Goal: Check status: Check status

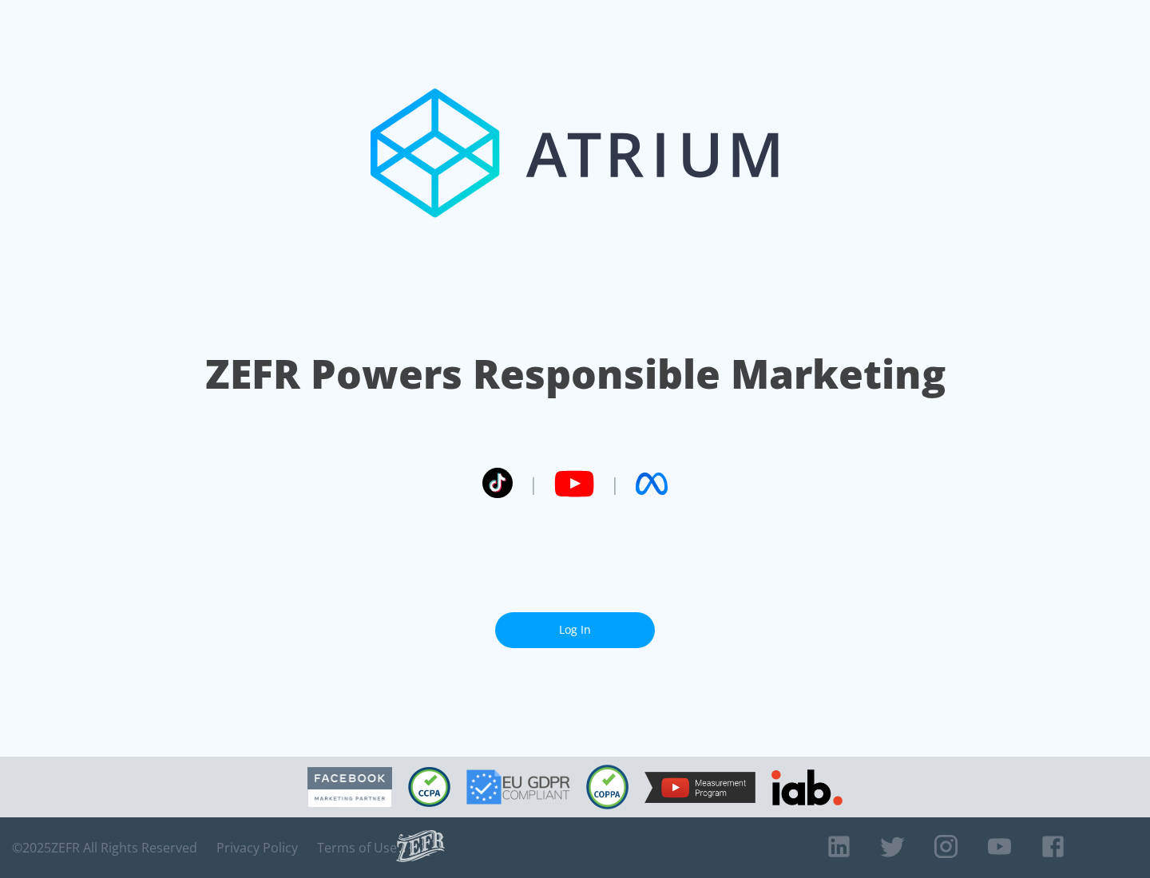
click at [575, 630] on link "Log In" at bounding box center [575, 630] width 160 height 36
